Goal: Check status: Check status

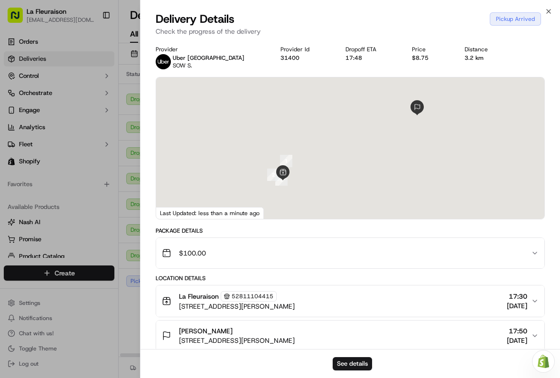
scroll to position [0, 1]
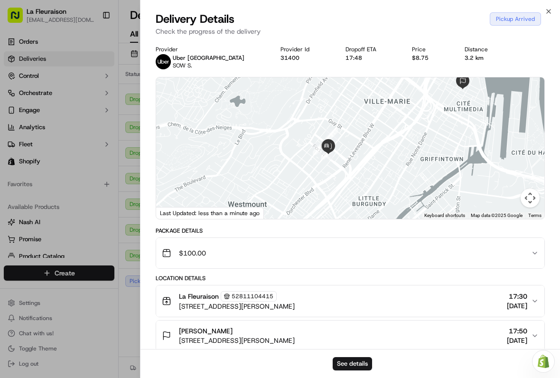
click at [51, 221] on div at bounding box center [280, 189] width 560 height 378
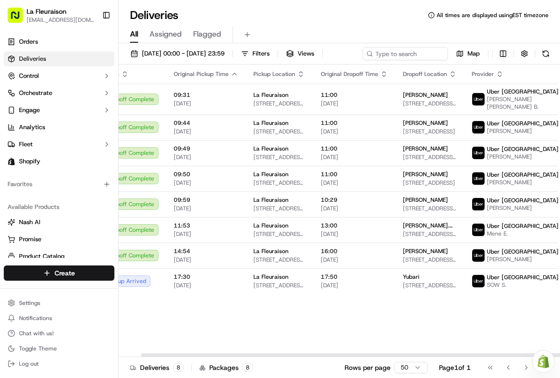
scroll to position [0, 23]
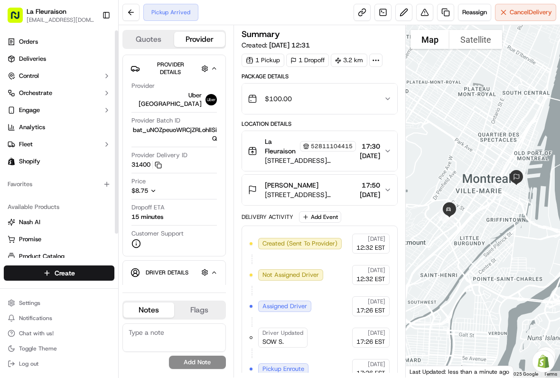
click at [35, 59] on span "Deliveries" at bounding box center [32, 59] width 27 height 9
